Goal: Task Accomplishment & Management: Manage account settings

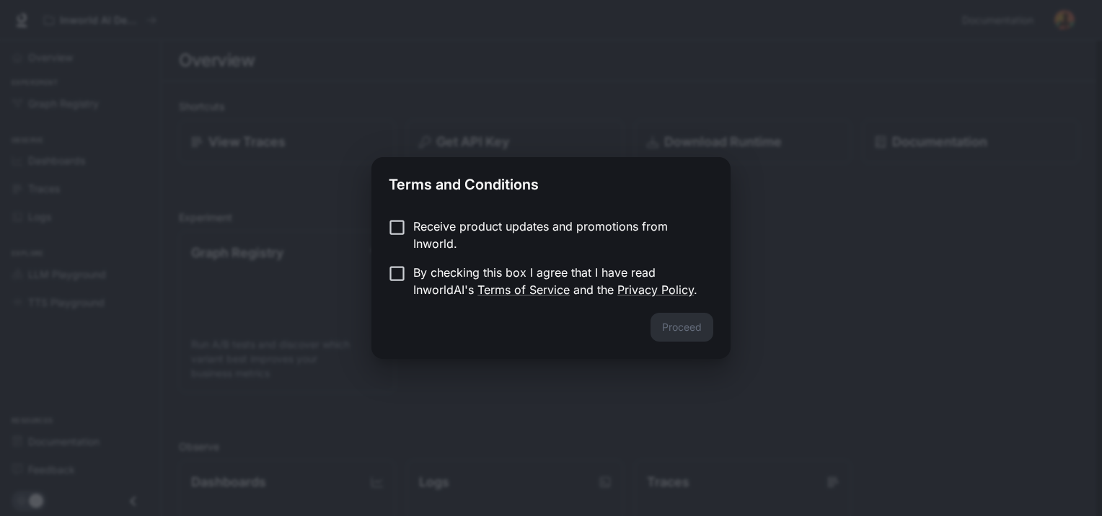
click at [444, 226] on p "Receive product updates and promotions from Inworld." at bounding box center [557, 235] width 288 height 35
click at [430, 267] on p "By checking this box I agree that I have read InworldAI's Terms of Service and …" at bounding box center [557, 281] width 288 height 35
click at [583, 216] on div "Receive product updates and promotions from Inworld. By checking this box I agr…" at bounding box center [550, 259] width 359 height 107
click at [581, 224] on p "Receive product updates and promotions from Inworld." at bounding box center [557, 235] width 288 height 35
click at [676, 329] on button "Proceed" at bounding box center [682, 327] width 63 height 29
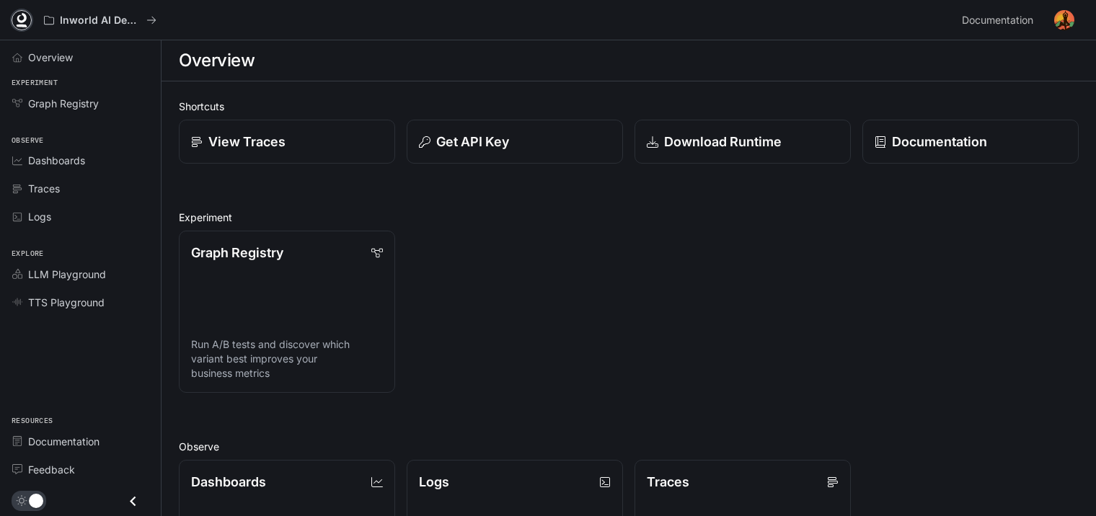
click at [20, 18] on icon at bounding box center [21, 20] width 14 height 14
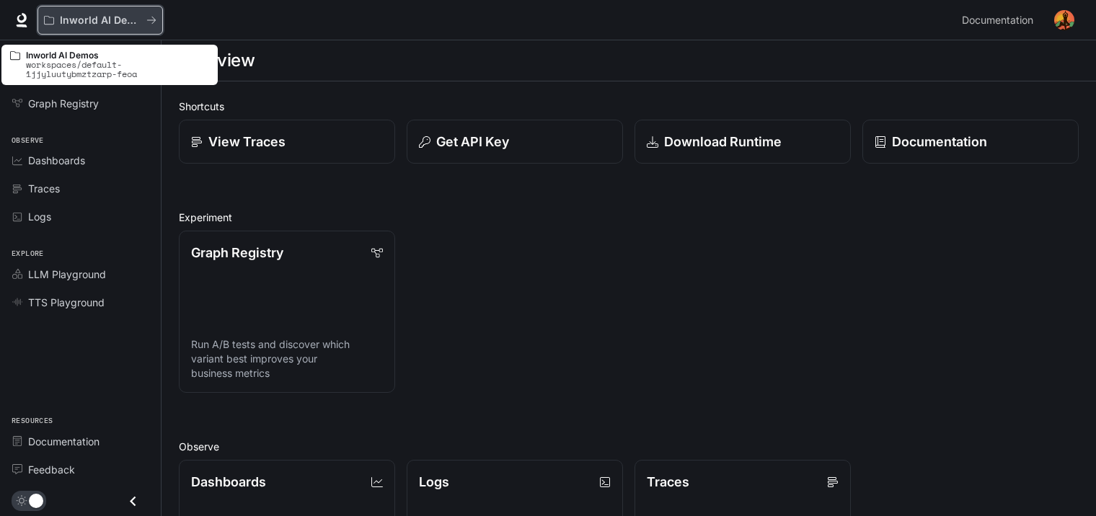
click at [156, 17] on button "Inworld AI Demos" at bounding box center [100, 20] width 125 height 29
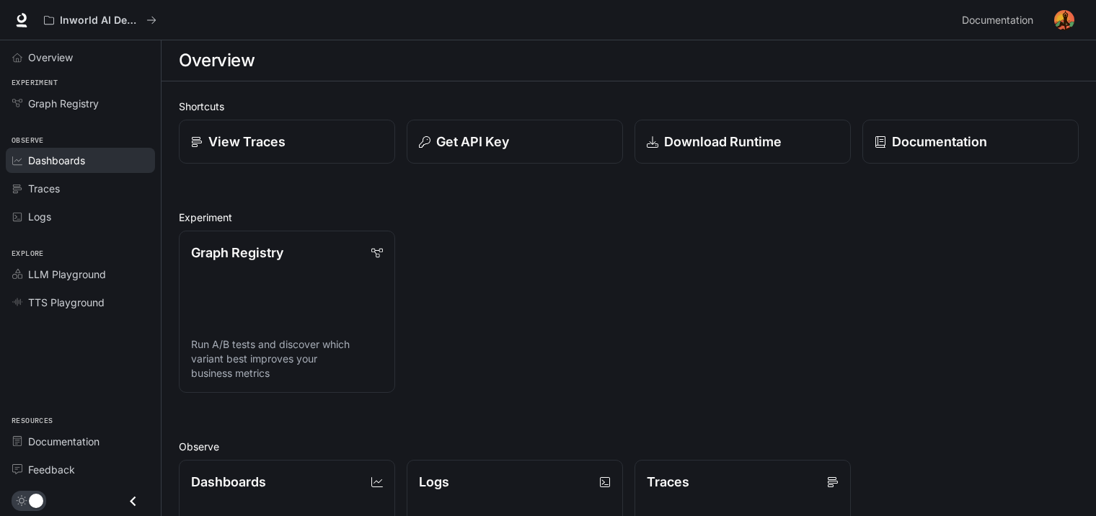
click at [56, 167] on link "Dashboards" at bounding box center [80, 160] width 149 height 25
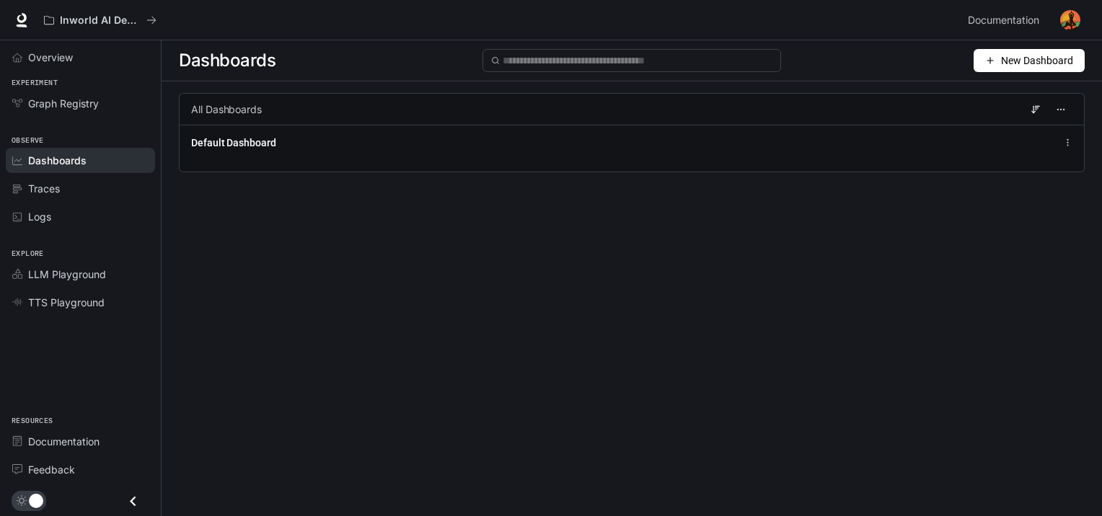
click at [1079, 25] on img "button" at bounding box center [1070, 20] width 20 height 20
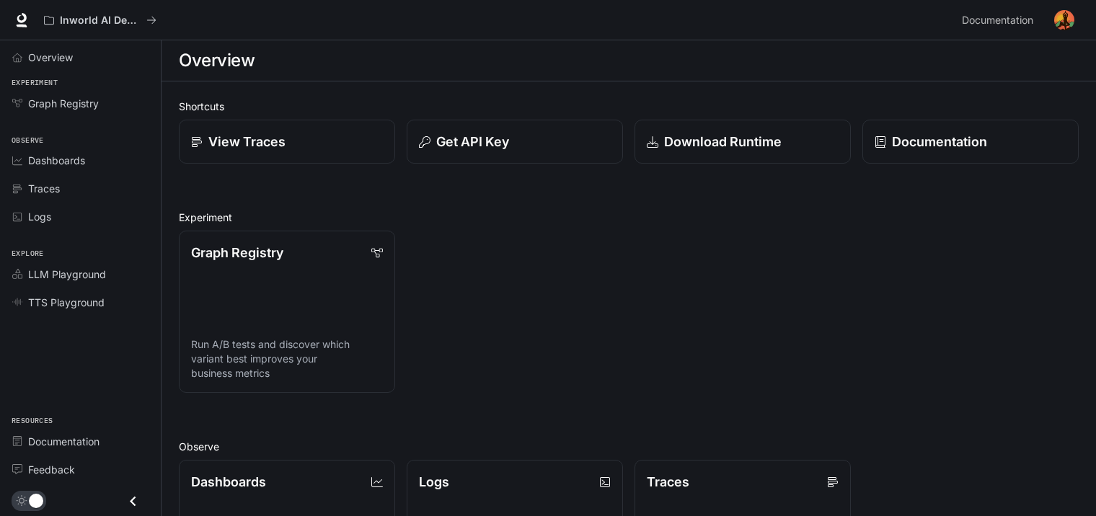
click at [1073, 16] on img "button" at bounding box center [1064, 20] width 20 height 20
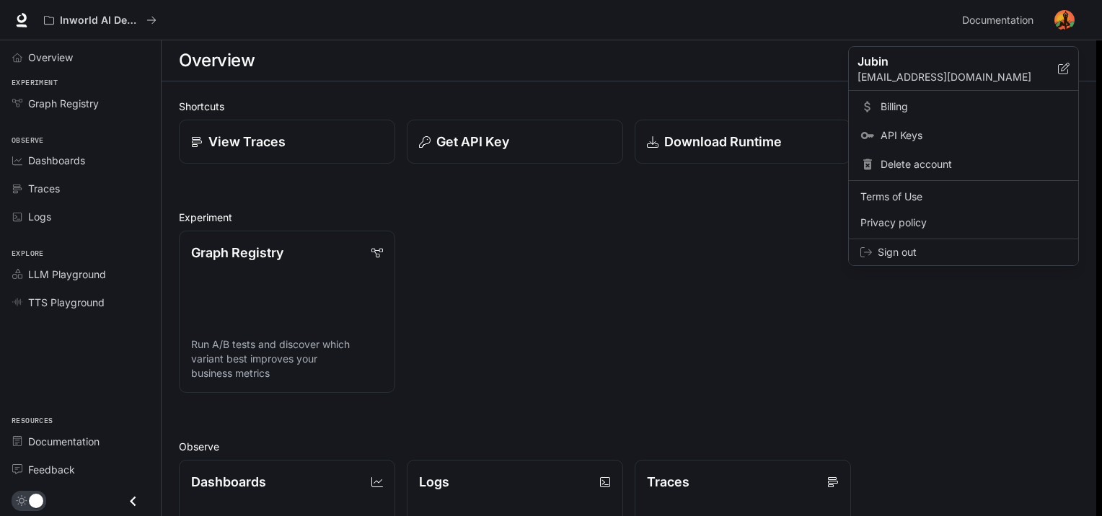
click at [918, 252] on span "Sign out" at bounding box center [972, 252] width 189 height 14
